Goal: Task Accomplishment & Management: Manage account settings

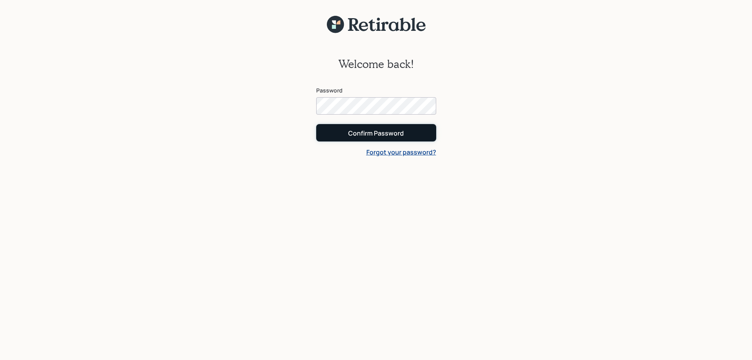
click at [351, 139] on button "Confirm Password" at bounding box center [376, 132] width 120 height 17
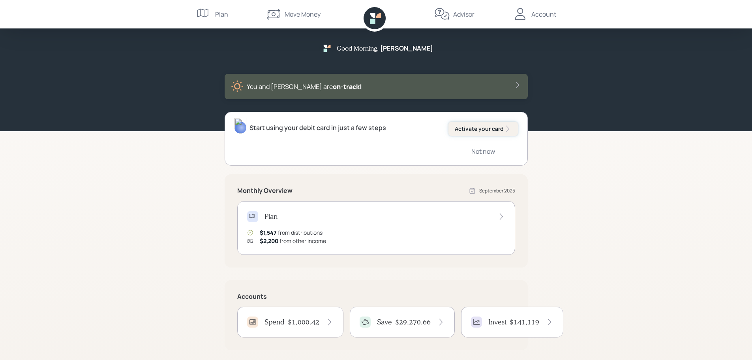
click at [473, 133] on button "Activate your card" at bounding box center [482, 129] width 69 height 14
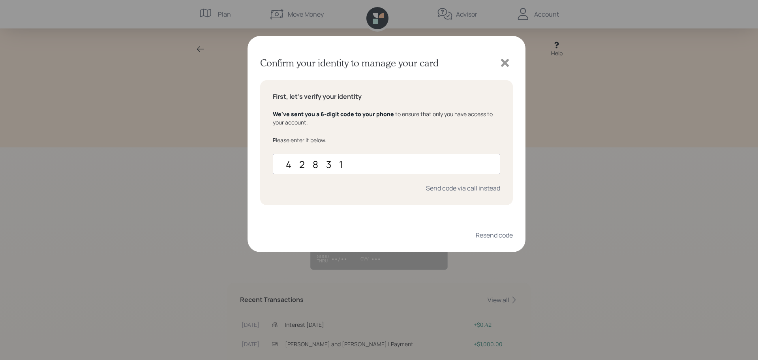
type input "428315"
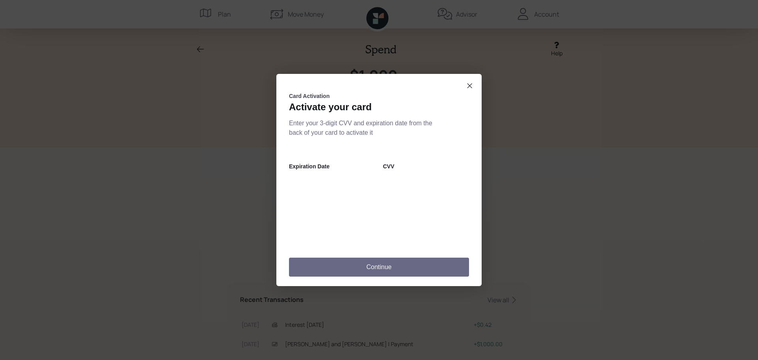
click at [366, 266] on button "Continue" at bounding box center [379, 266] width 180 height 19
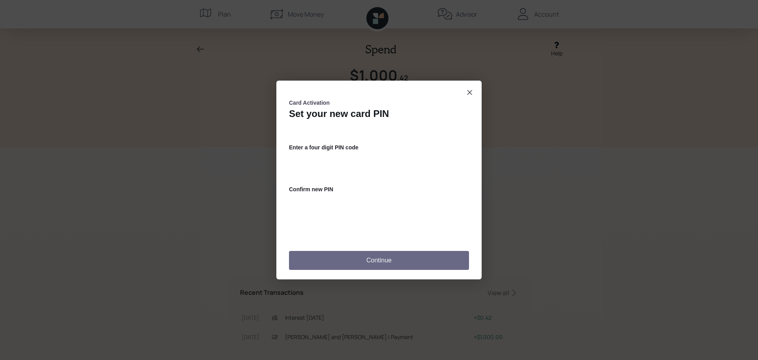
click at [368, 266] on button "Continue" at bounding box center [379, 260] width 180 height 19
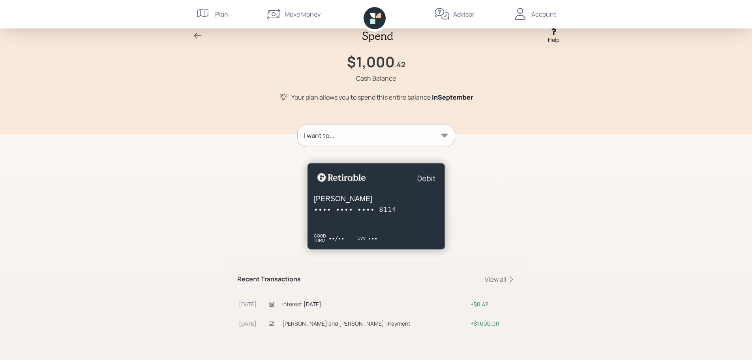
scroll to position [20, 0]
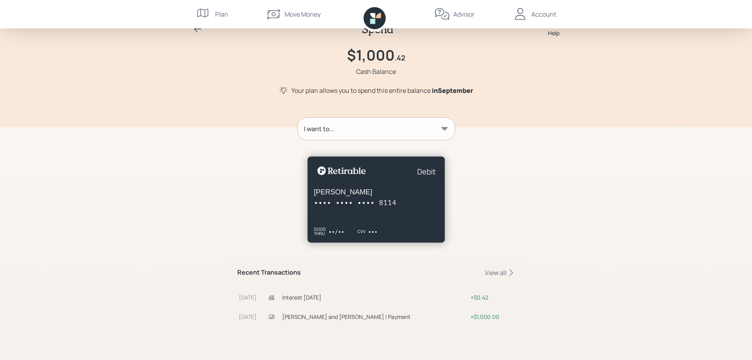
click at [506, 169] on div at bounding box center [376, 194] width 303 height 96
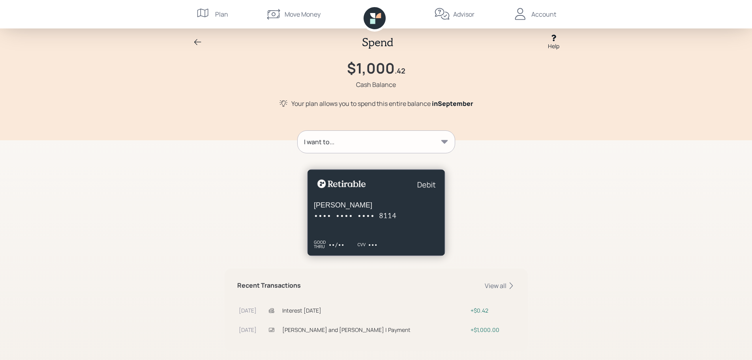
scroll to position [0, 0]
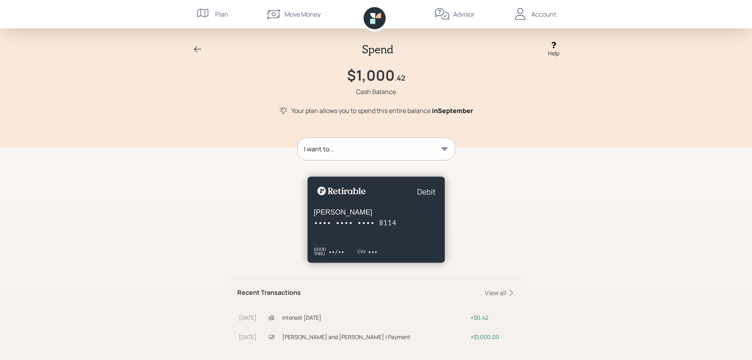
click at [545, 15] on div "Account" at bounding box center [543, 13] width 25 height 9
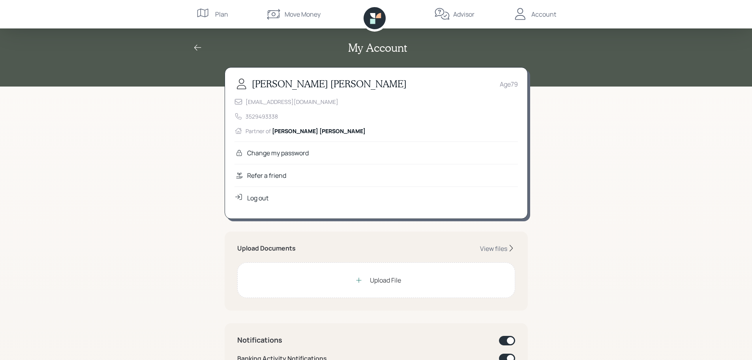
click at [247, 198] on div "Log out" at bounding box center [257, 197] width 21 height 9
